Goal: Use online tool/utility: Utilize a website feature to perform a specific function

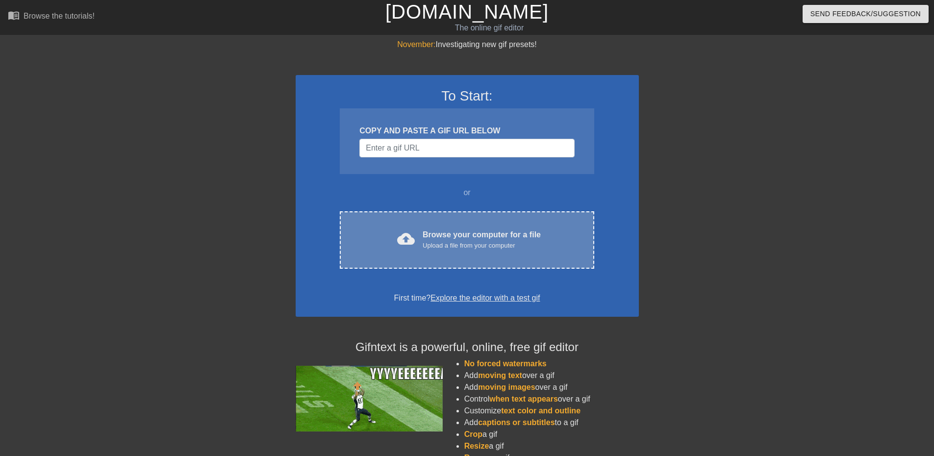
click at [437, 230] on div "Browse your computer for a file Upload a file from your computer" at bounding box center [482, 240] width 118 height 22
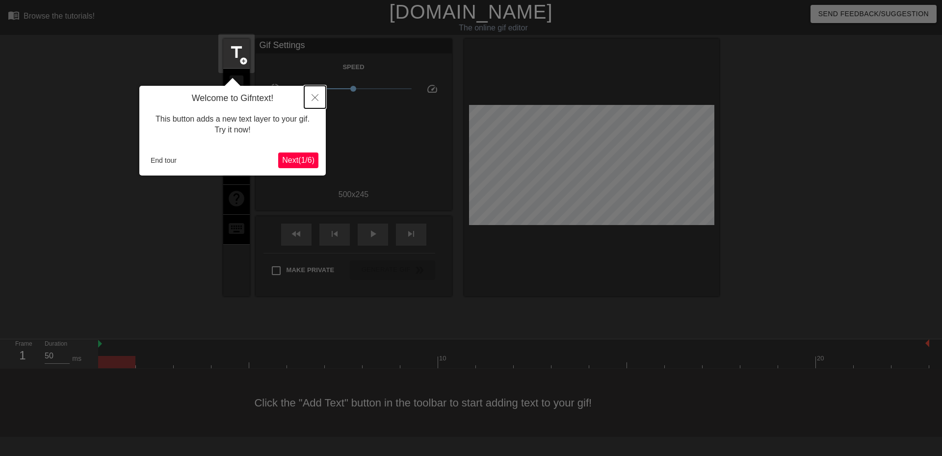
click at [313, 100] on icon "Close" at bounding box center [314, 97] width 7 height 7
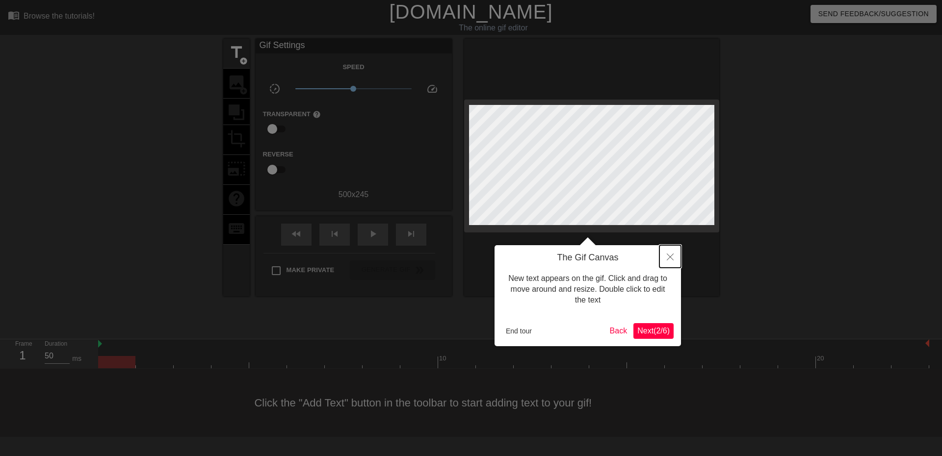
click at [459, 263] on button "Close" at bounding box center [670, 256] width 22 height 23
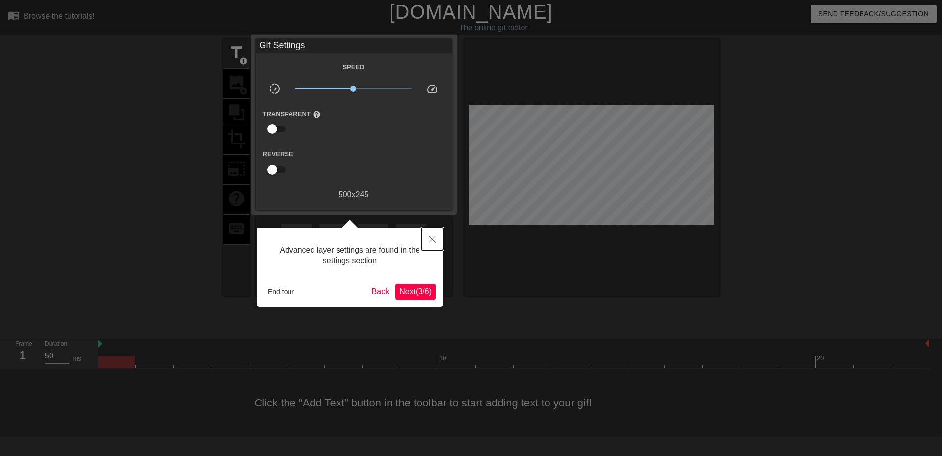
click at [434, 239] on icon "Close" at bounding box center [432, 239] width 7 height 7
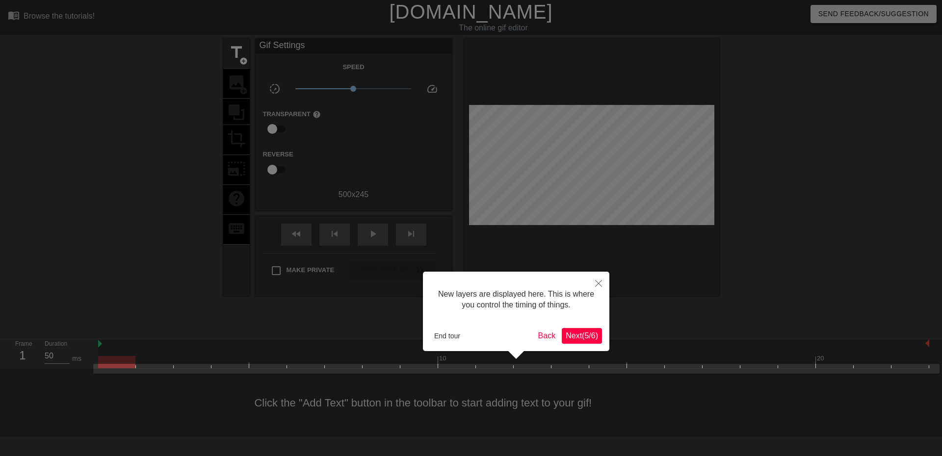
scroll to position [8, 0]
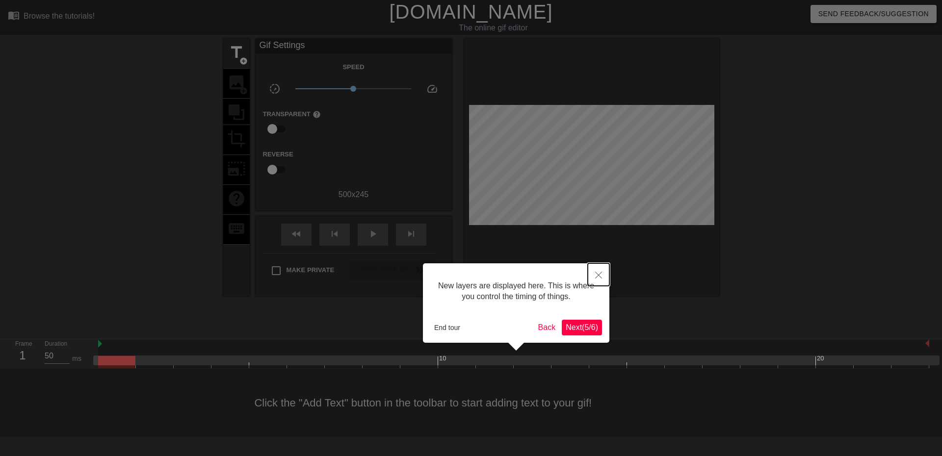
click at [459, 274] on button "Close" at bounding box center [598, 274] width 22 height 23
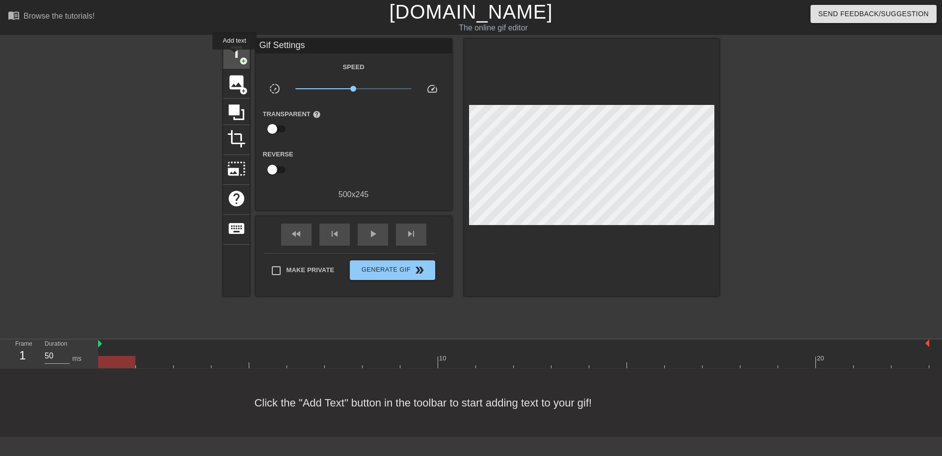
click at [233, 56] on span "title" at bounding box center [236, 52] width 19 height 19
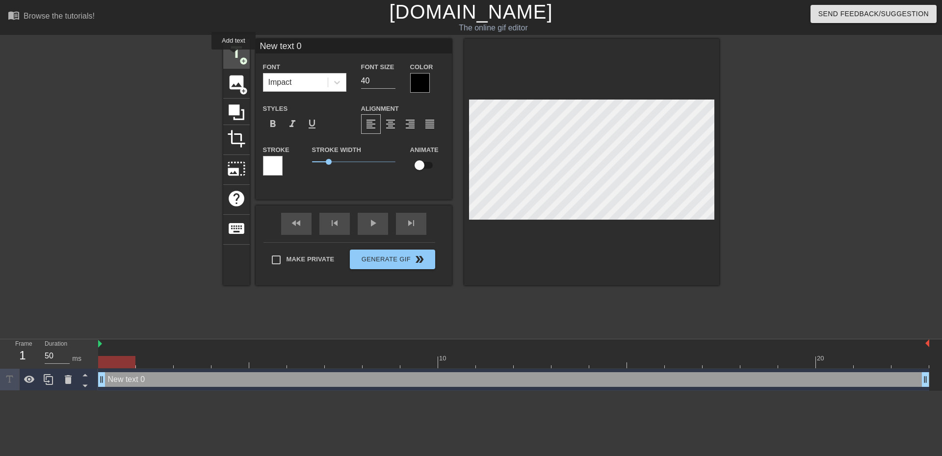
scroll to position [0, 0]
click at [421, 79] on div at bounding box center [420, 83] width 20 height 20
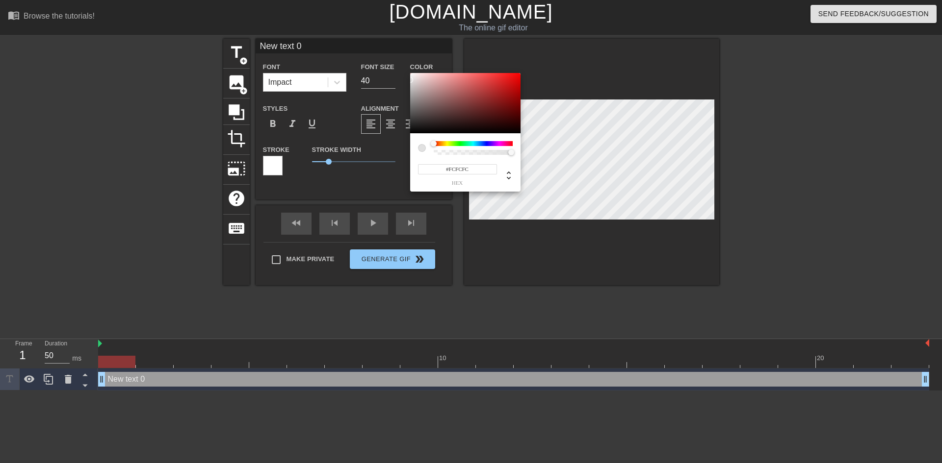
type input "#FFFFFF"
drag, startPoint x: 436, startPoint y: 101, endPoint x: 405, endPoint y: 69, distance: 44.4
click at [405, 69] on div "#FFFFFF hex" at bounding box center [471, 231] width 942 height 463
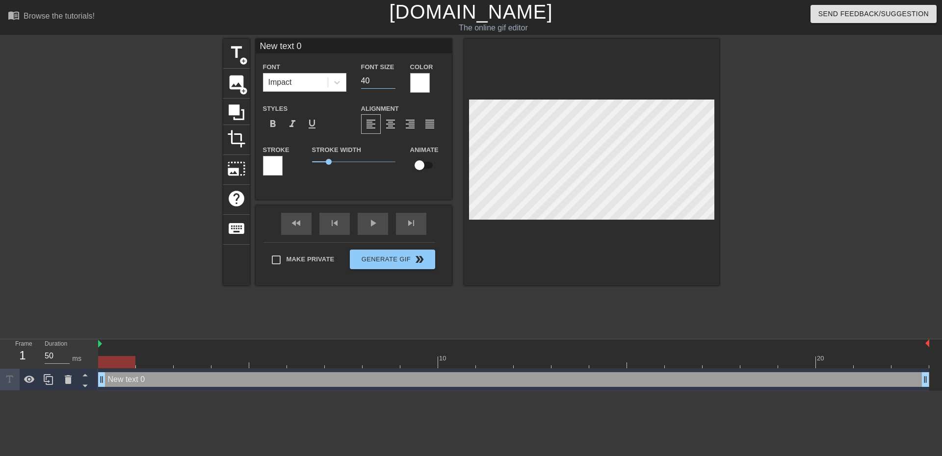
drag, startPoint x: 375, startPoint y: 82, endPoint x: 353, endPoint y: 78, distance: 22.3
click at [351, 80] on div "Font Impact Font Size 40 Color" at bounding box center [353, 77] width 196 height 32
type input "15"
drag, startPoint x: 328, startPoint y: 163, endPoint x: 294, endPoint y: 172, distance: 35.6
click at [294, 172] on div "Stroke Stroke Width 0 Animate" at bounding box center [353, 164] width 196 height 41
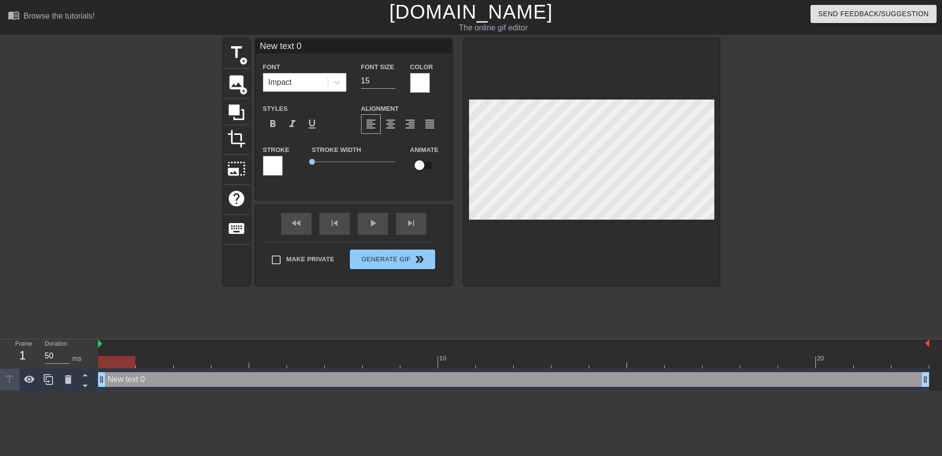
drag, startPoint x: 317, startPoint y: 46, endPoint x: 172, endPoint y: 91, distance: 151.9
click at [172, 91] on div "title add_circle image add_circle crop photo_size_select_large help keyboard Ne…" at bounding box center [471, 186] width 942 height 294
type input "U"
